Goal: Task Accomplishment & Management: Manage account settings

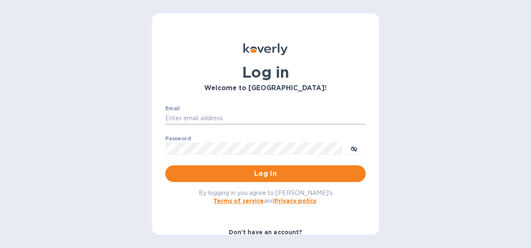
click at [198, 114] on input "Email" at bounding box center [265, 118] width 200 height 13
type input "[PERSON_NAME][EMAIL_ADDRESS][DOMAIN_NAME]"
click at [205, 175] on span "Log in" at bounding box center [265, 174] width 187 height 10
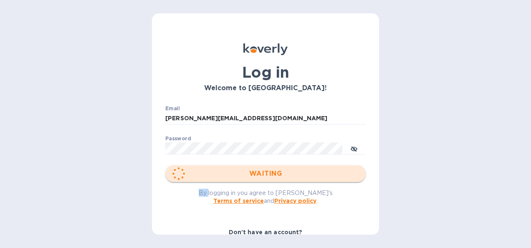
click at [205, 175] on div "WAITING" at bounding box center [265, 173] width 200 height 17
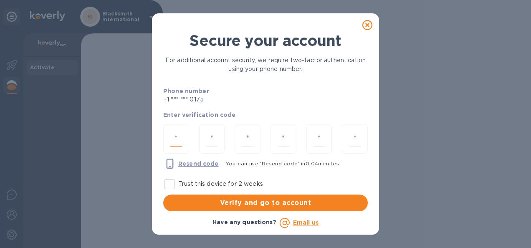
click at [175, 136] on input "number" at bounding box center [176, 138] width 12 height 15
type input "2"
type input "8"
type input "6"
type input "4"
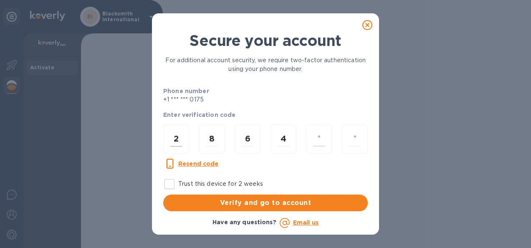
type input "1"
type input "4"
